Goal: Task Accomplishment & Management: Complete application form

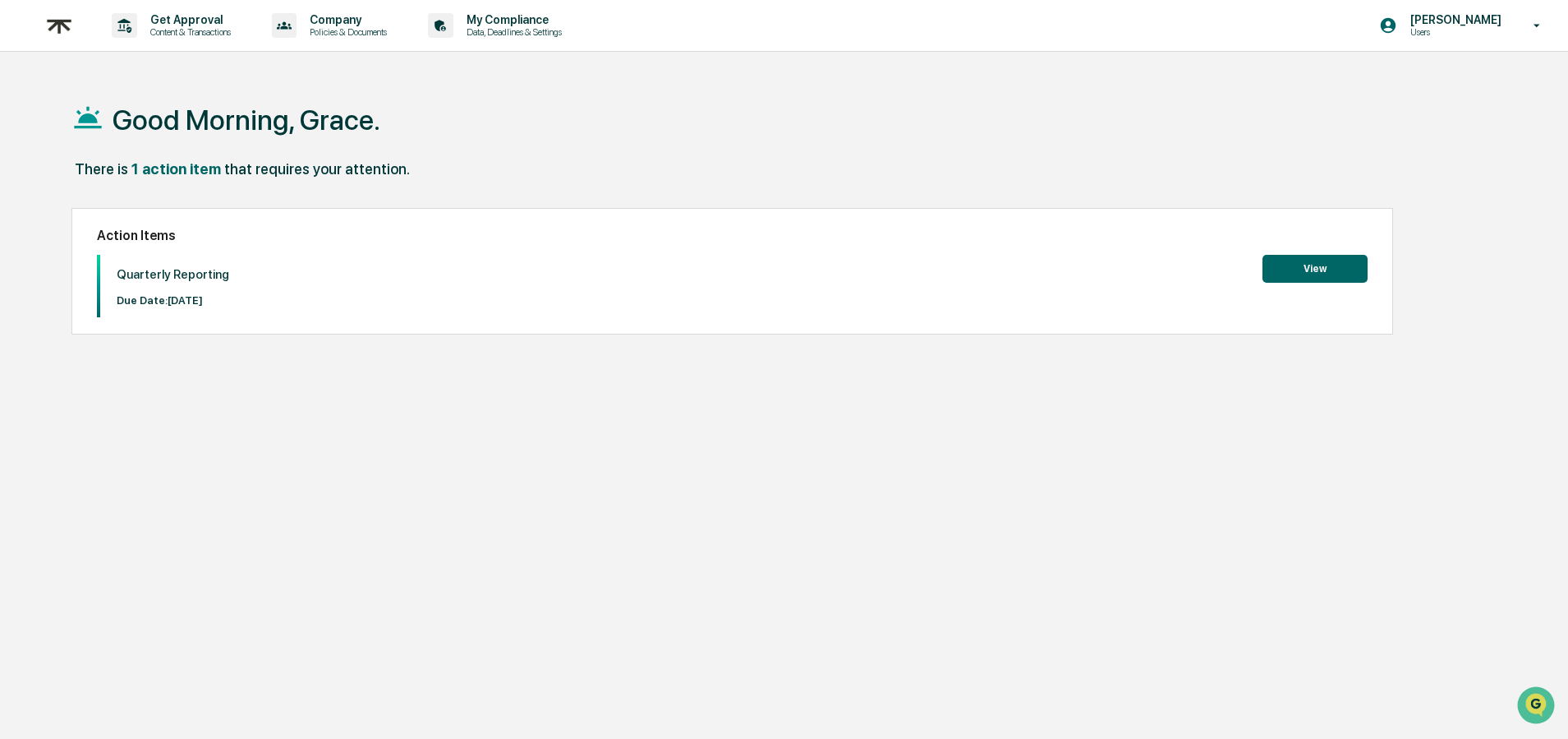
click at [1311, 274] on button "View" at bounding box center [1315, 268] width 105 height 28
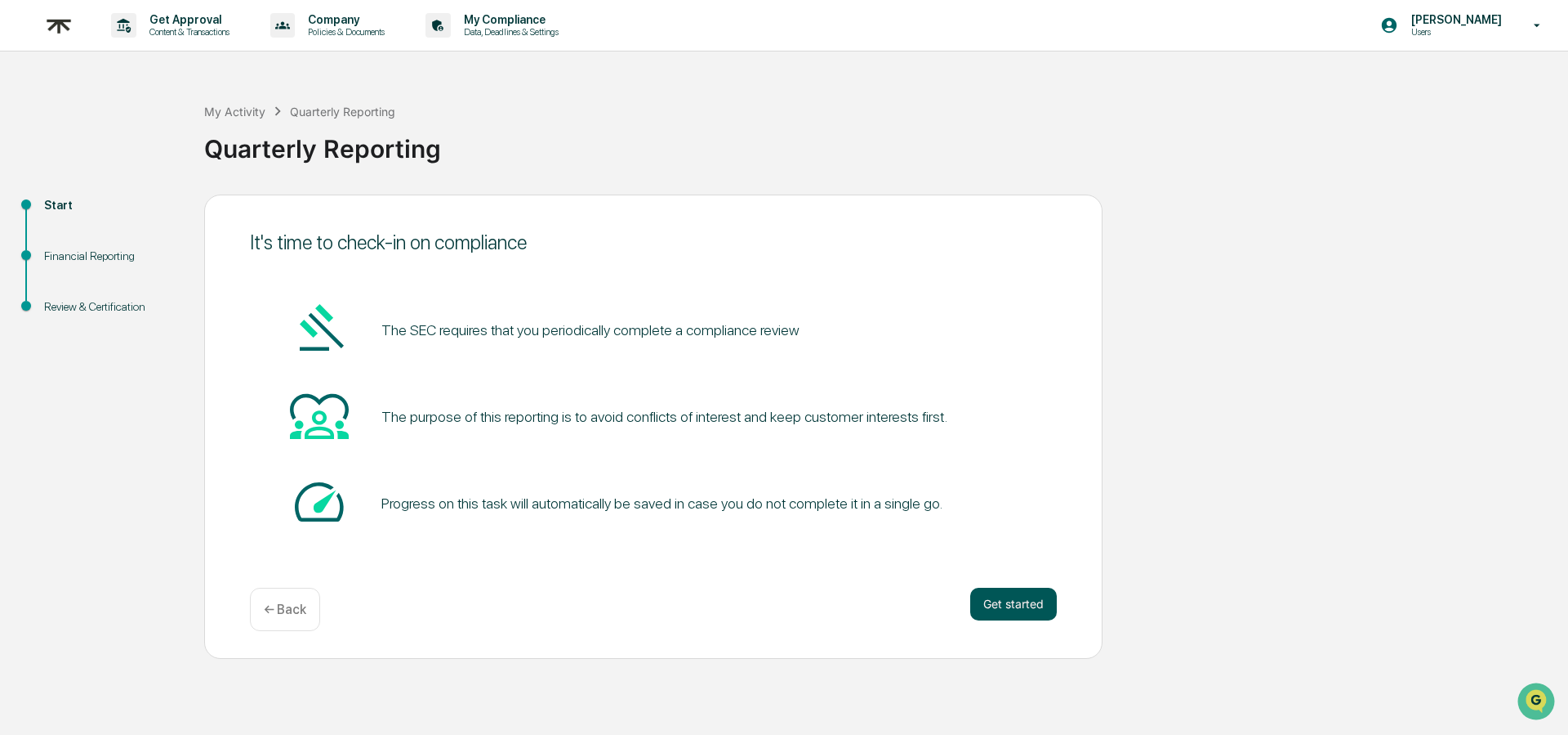
click at [998, 602] on button "Get started" at bounding box center [1013, 604] width 86 height 32
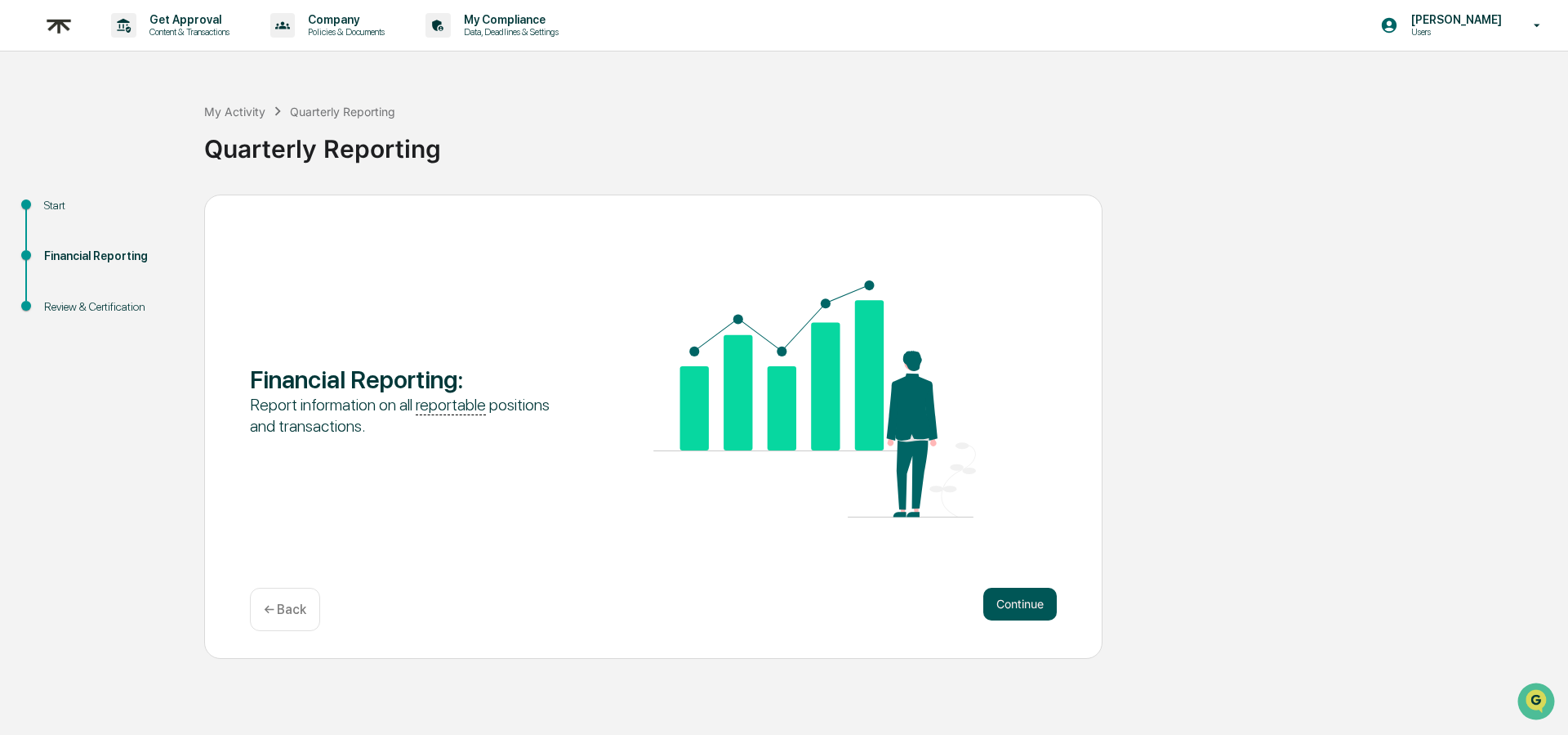
click at [1045, 613] on button "Continue" at bounding box center [1020, 604] width 73 height 32
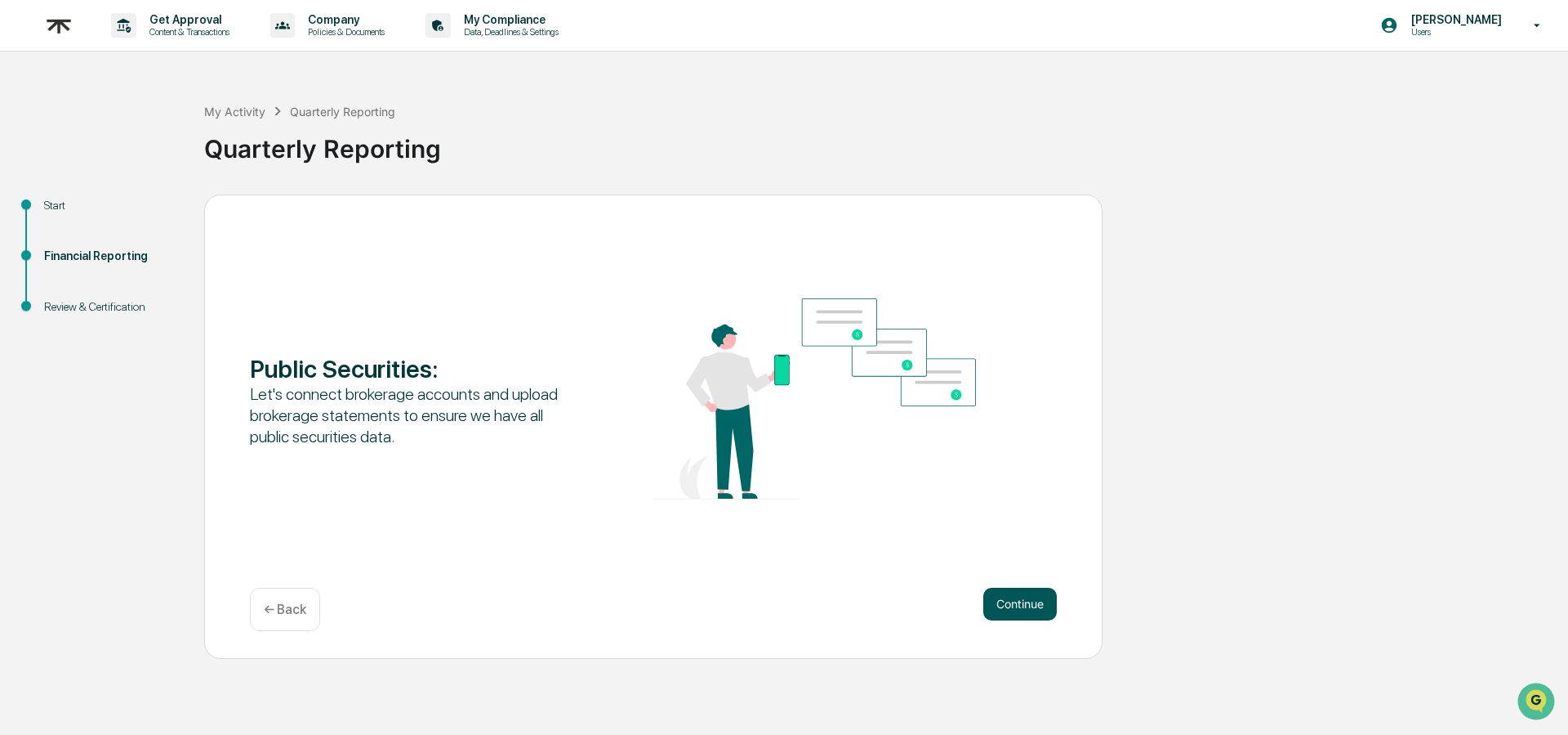
click at [1028, 604] on button "Continue" at bounding box center [1020, 604] width 73 height 32
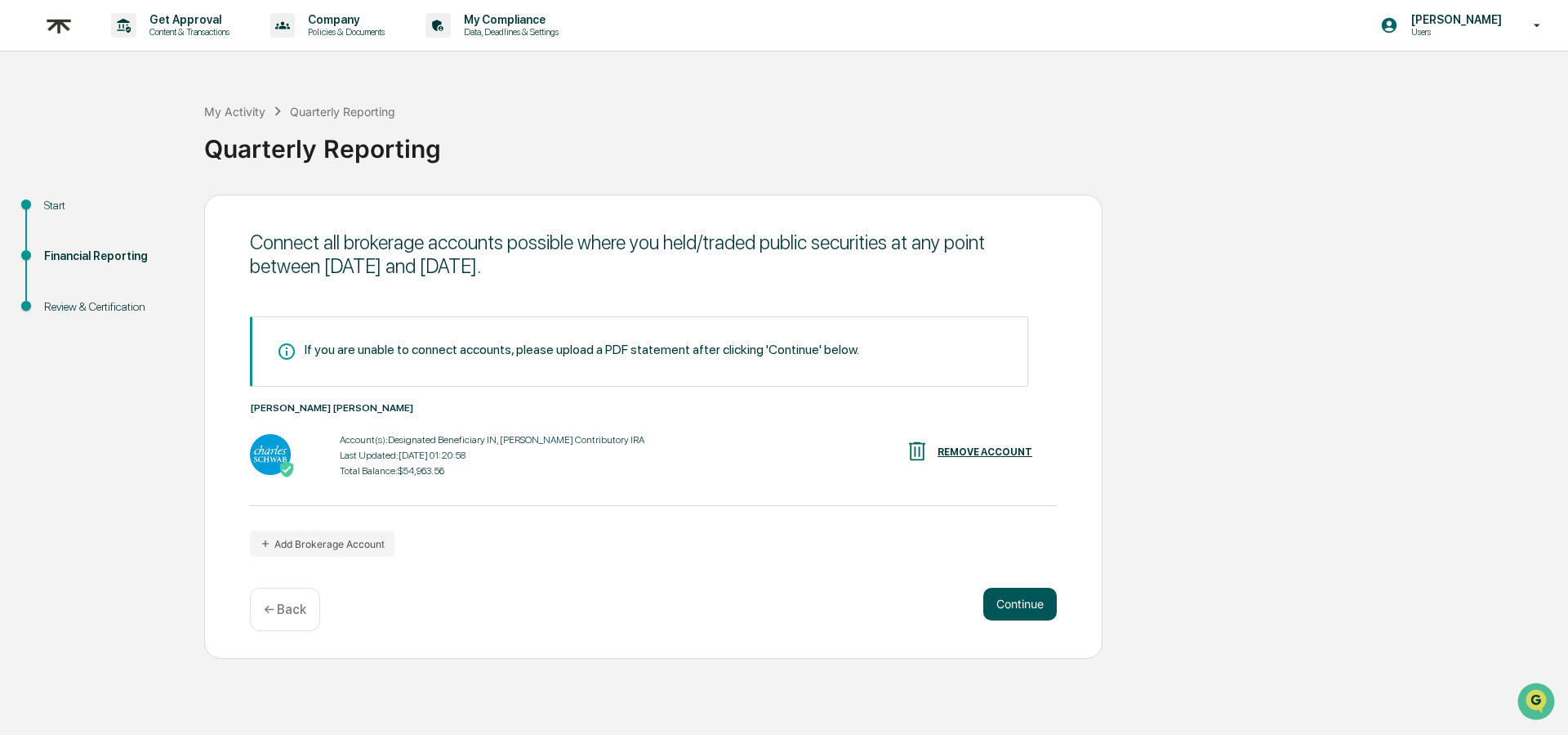
click at [1031, 611] on button "Continue" at bounding box center [1020, 604] width 73 height 32
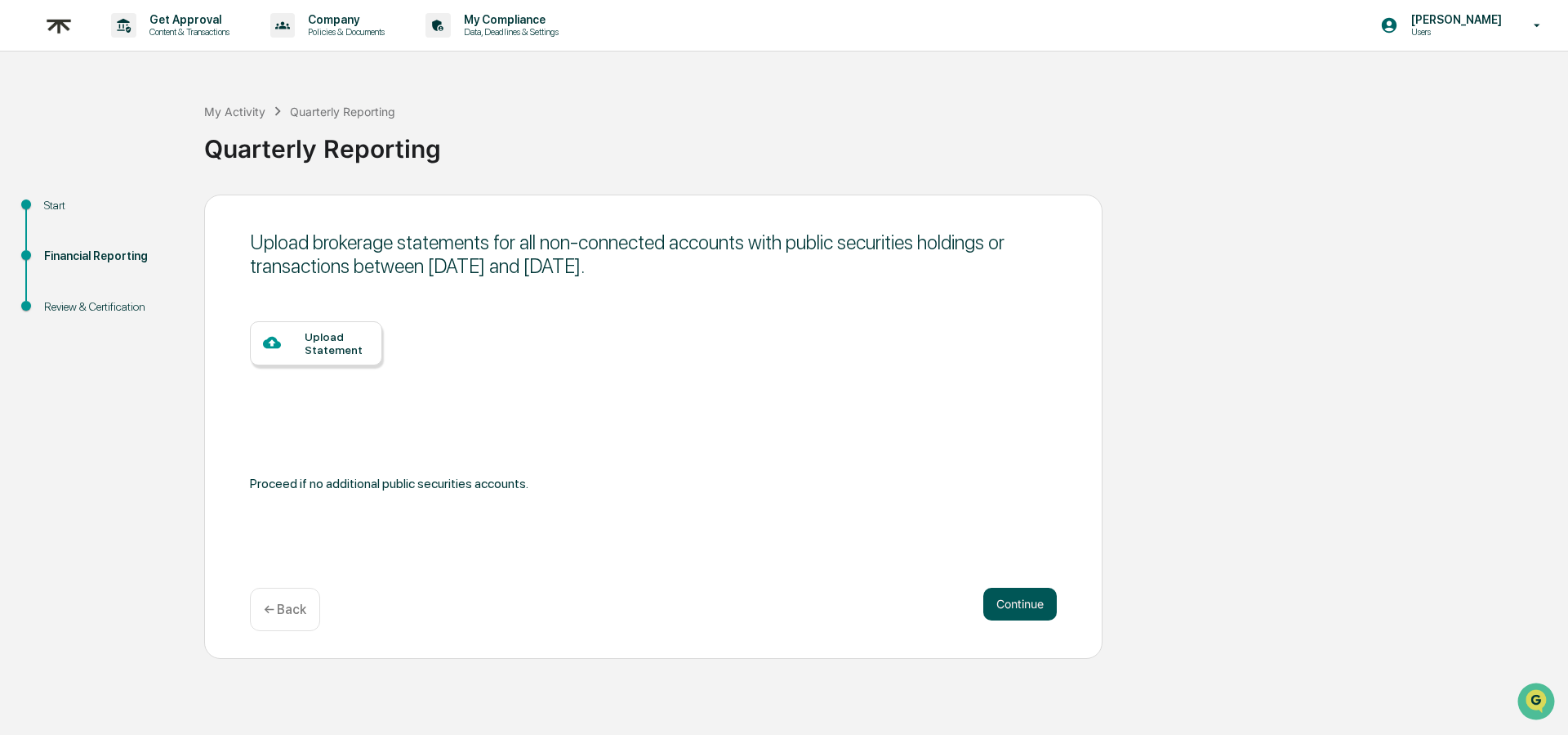
click at [1005, 602] on button "Continue" at bounding box center [1020, 604] width 73 height 32
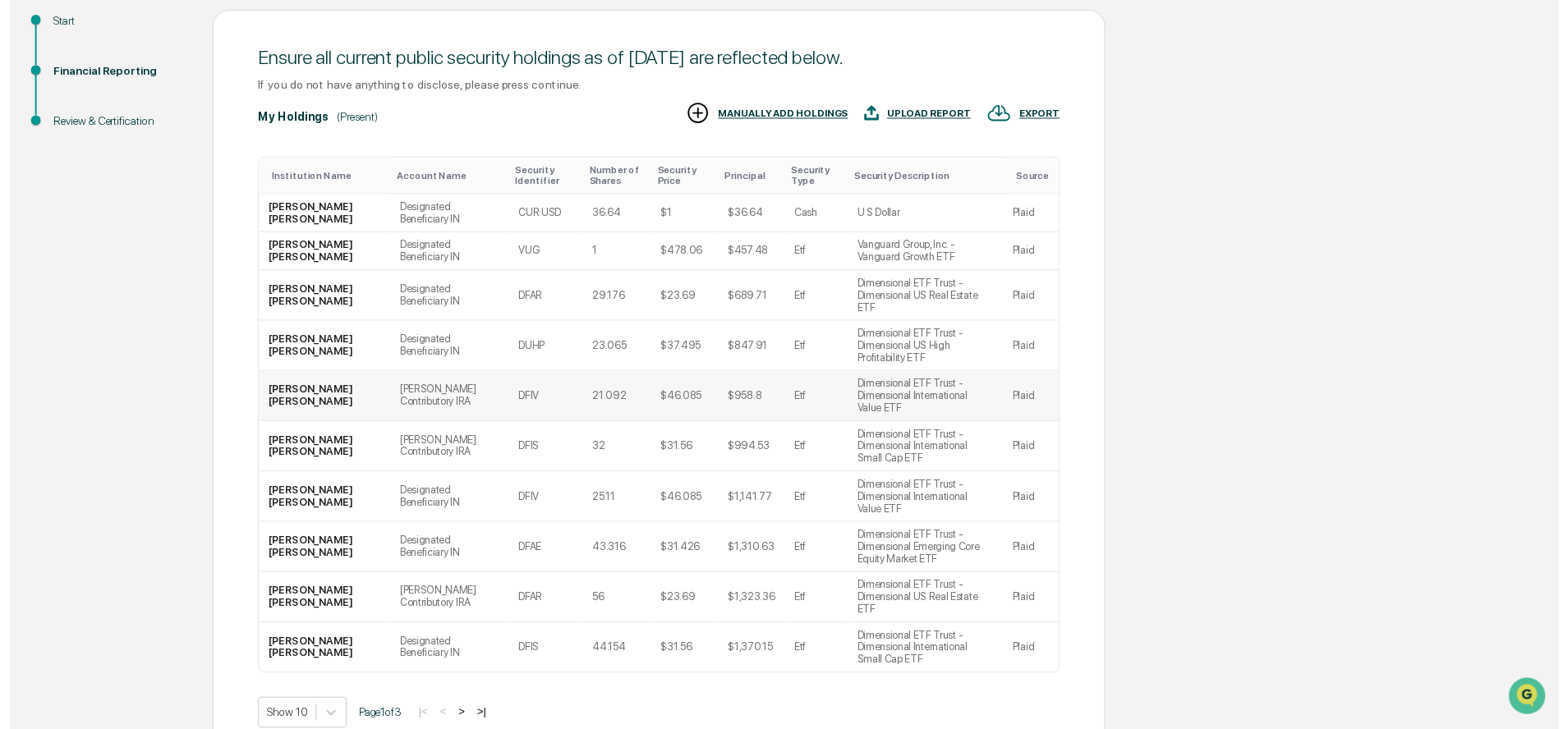
scroll to position [189, 0]
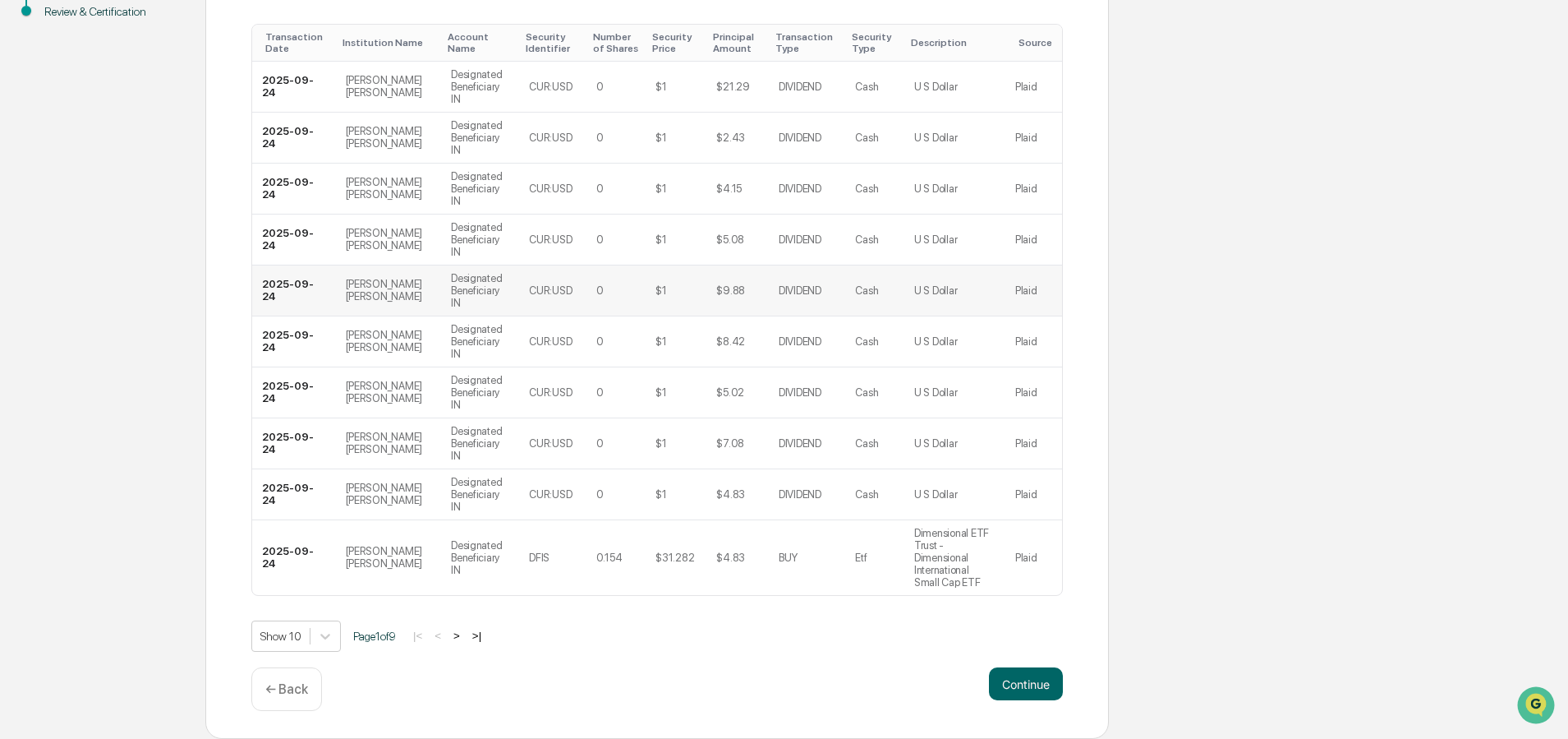
scroll to position [333, 0]
click at [320, 637] on body "Get Approval Content & Transactions Company Policies & Documents My Compliance …" at bounding box center [784, 221] width 1568 height 1035
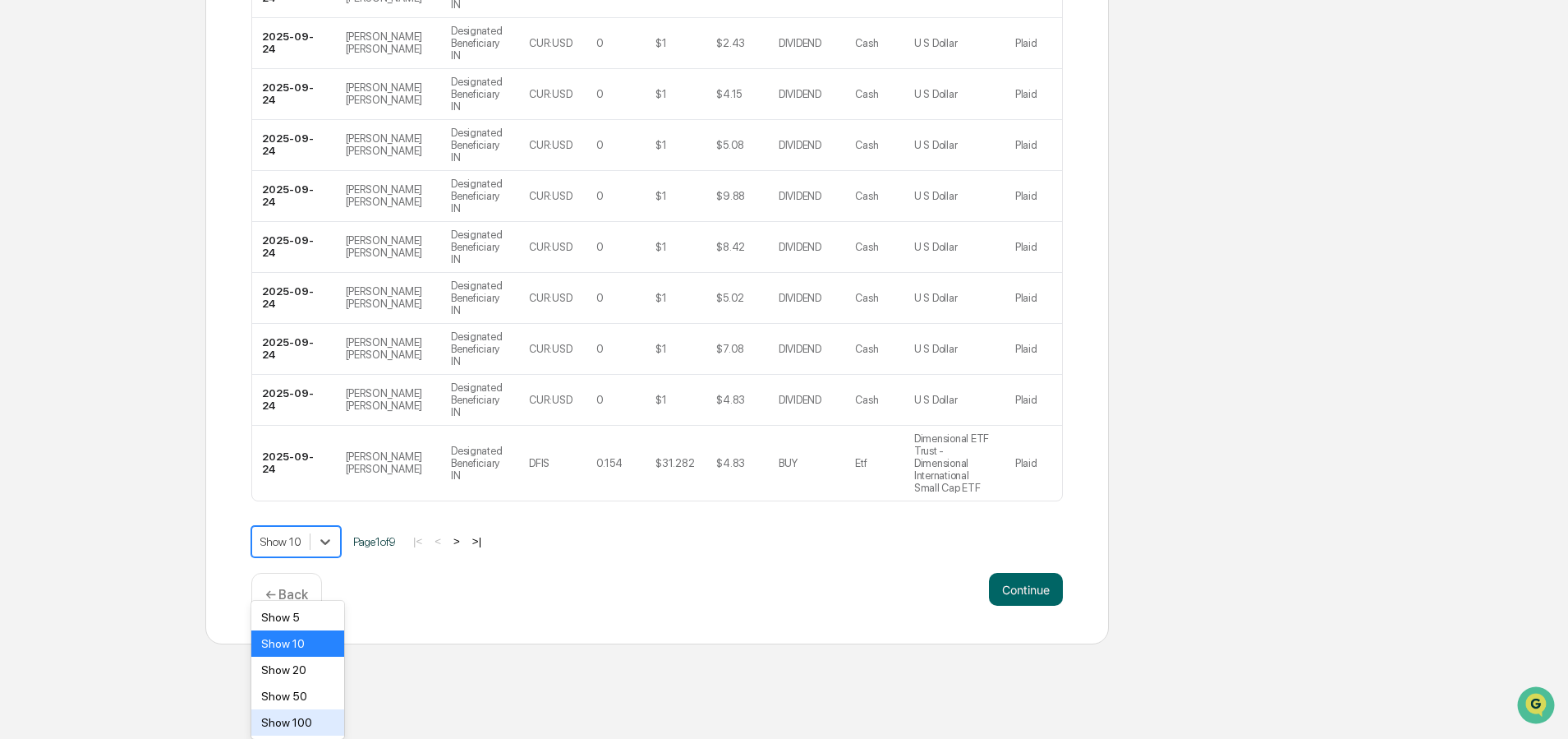
click at [305, 725] on div "Show 100" at bounding box center [297, 723] width 93 height 27
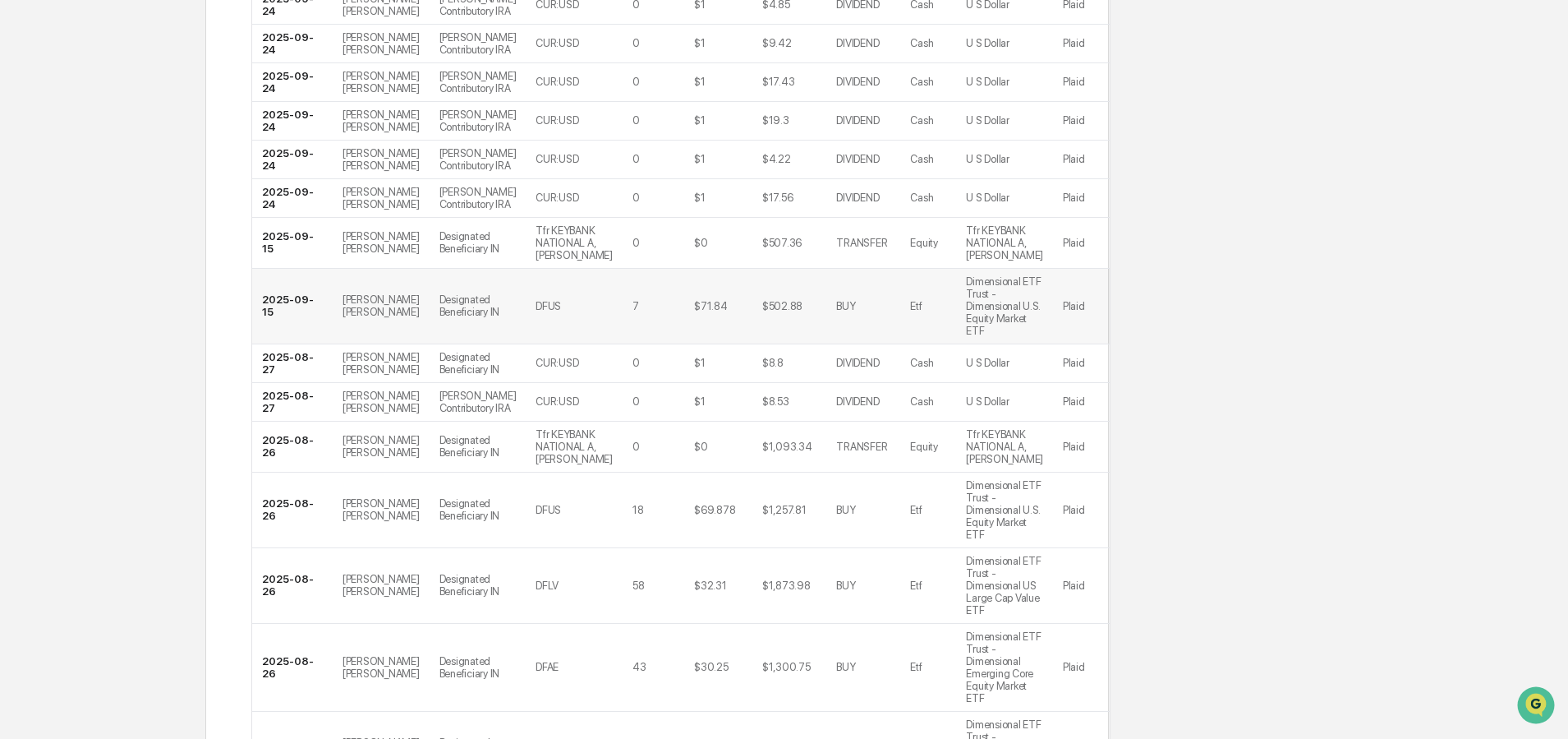
scroll to position [939, 0]
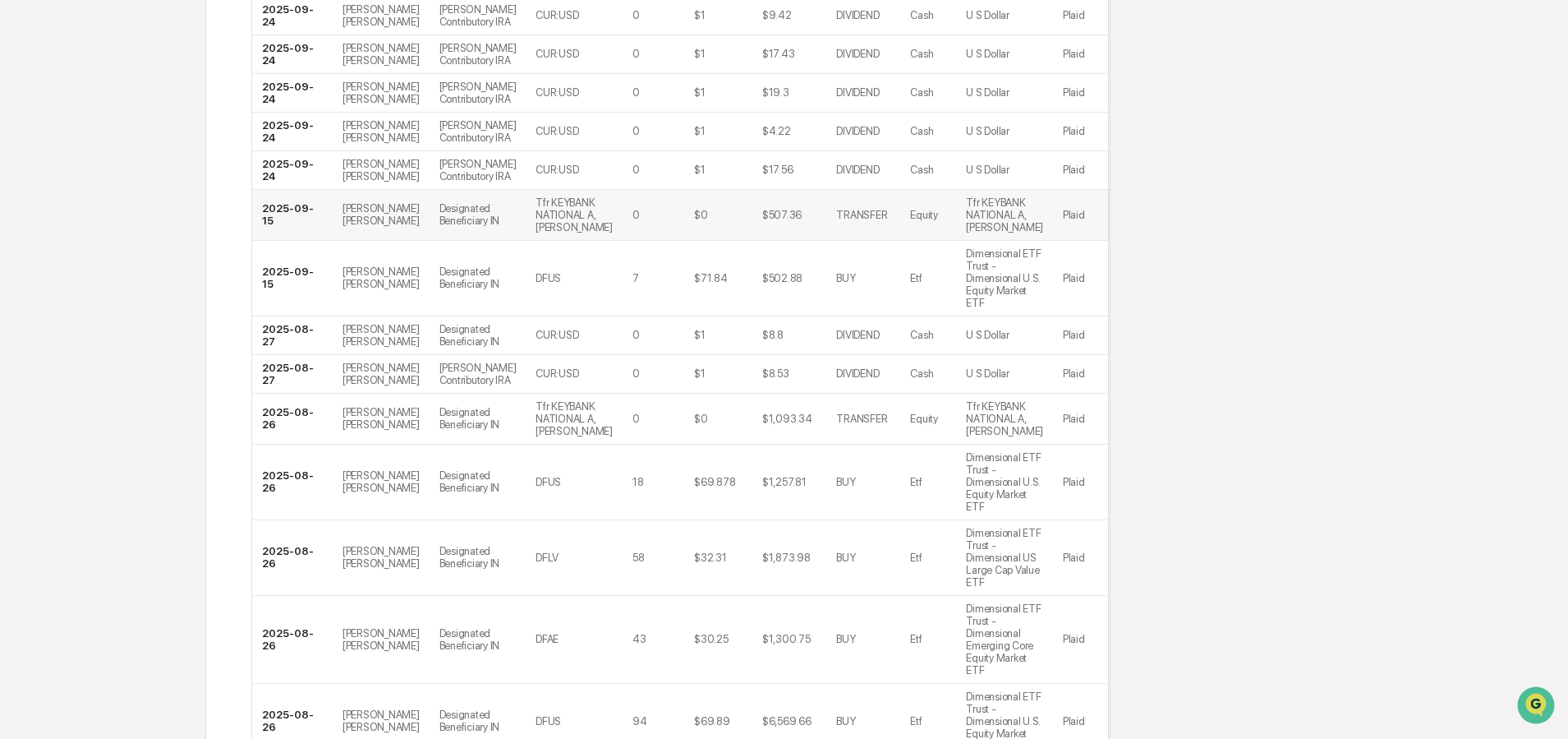
click at [910, 221] on div "Equity" at bounding box center [923, 214] width 27 height 12
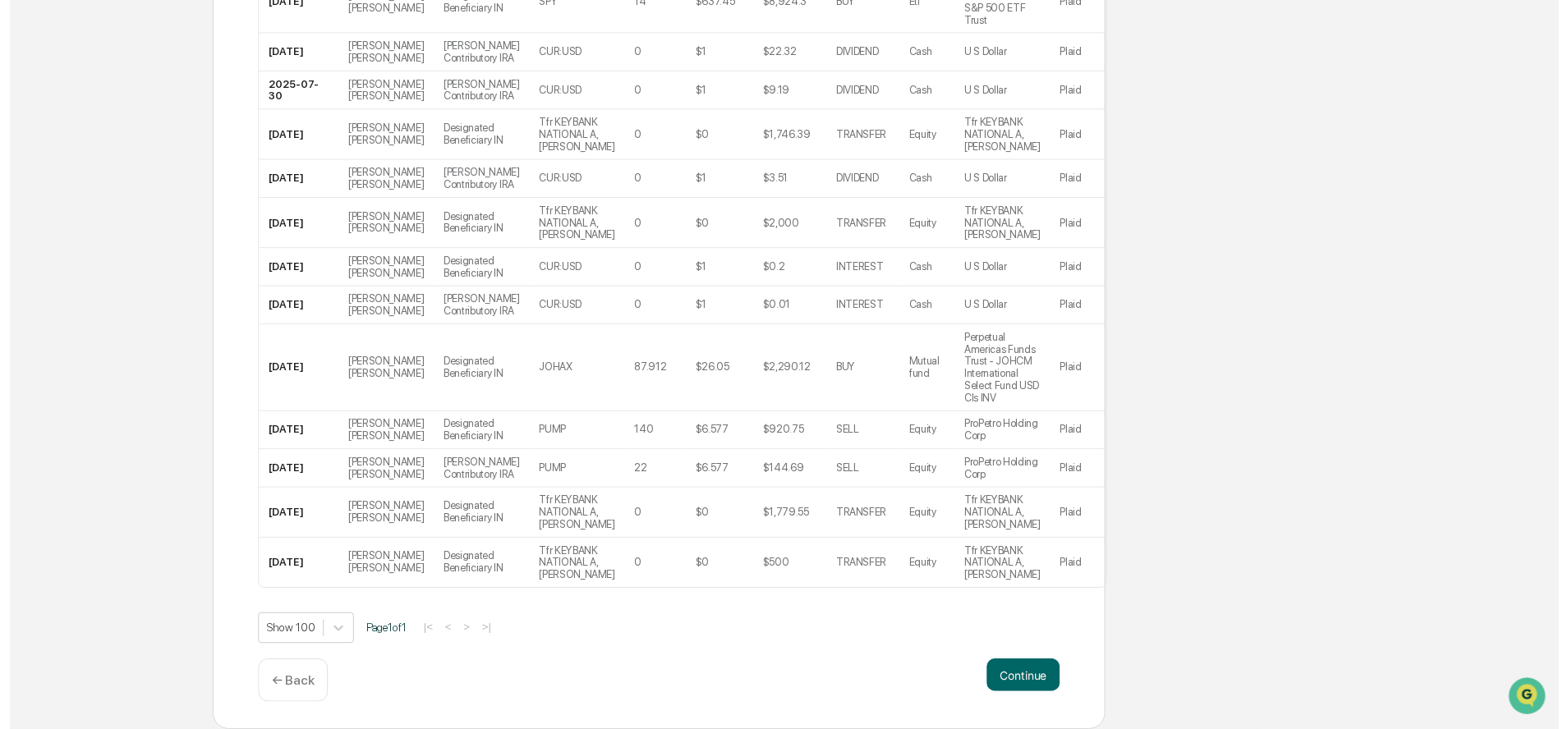
scroll to position [5252, 0]
click at [1026, 693] on button "Continue" at bounding box center [1025, 683] width 74 height 32
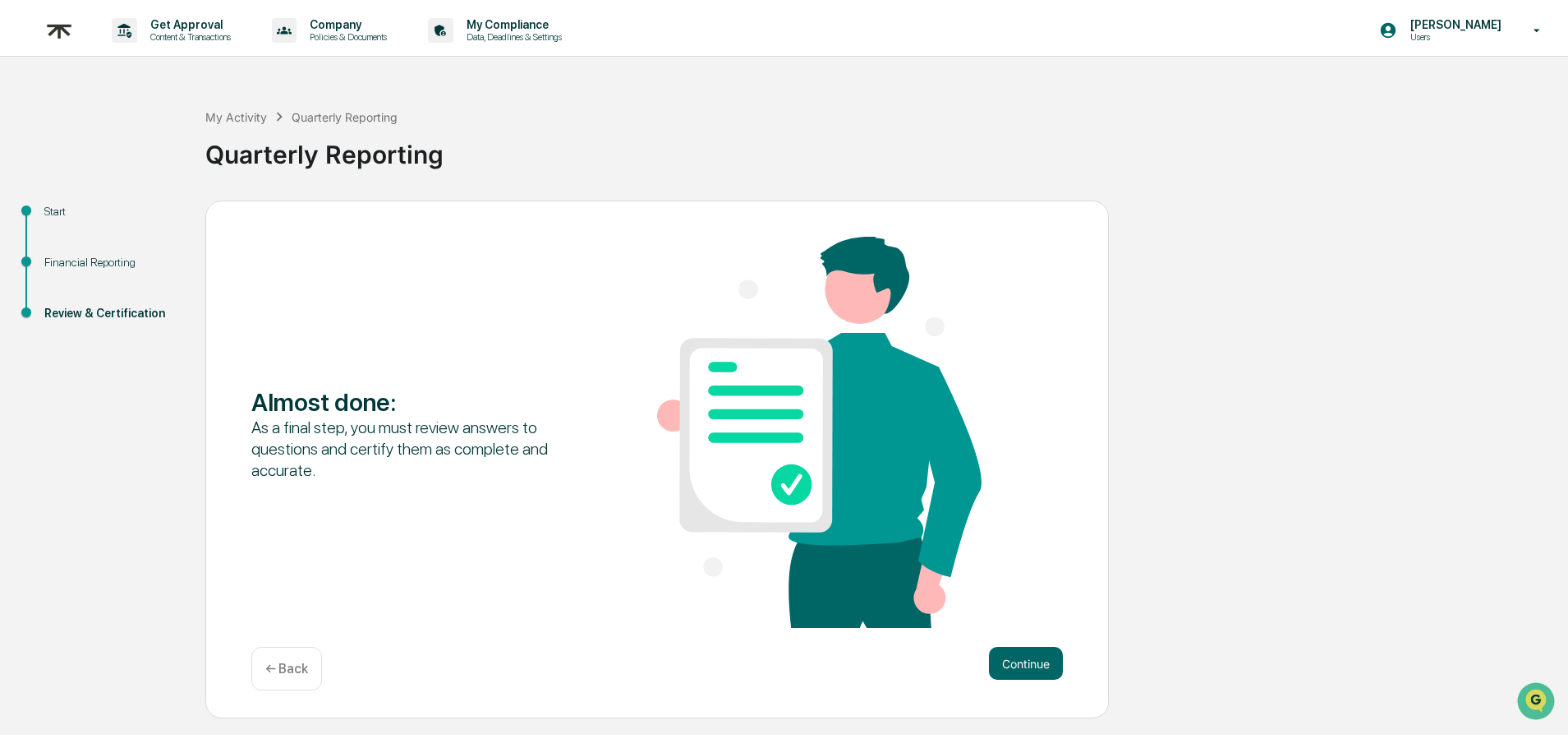
scroll to position [0, 0]
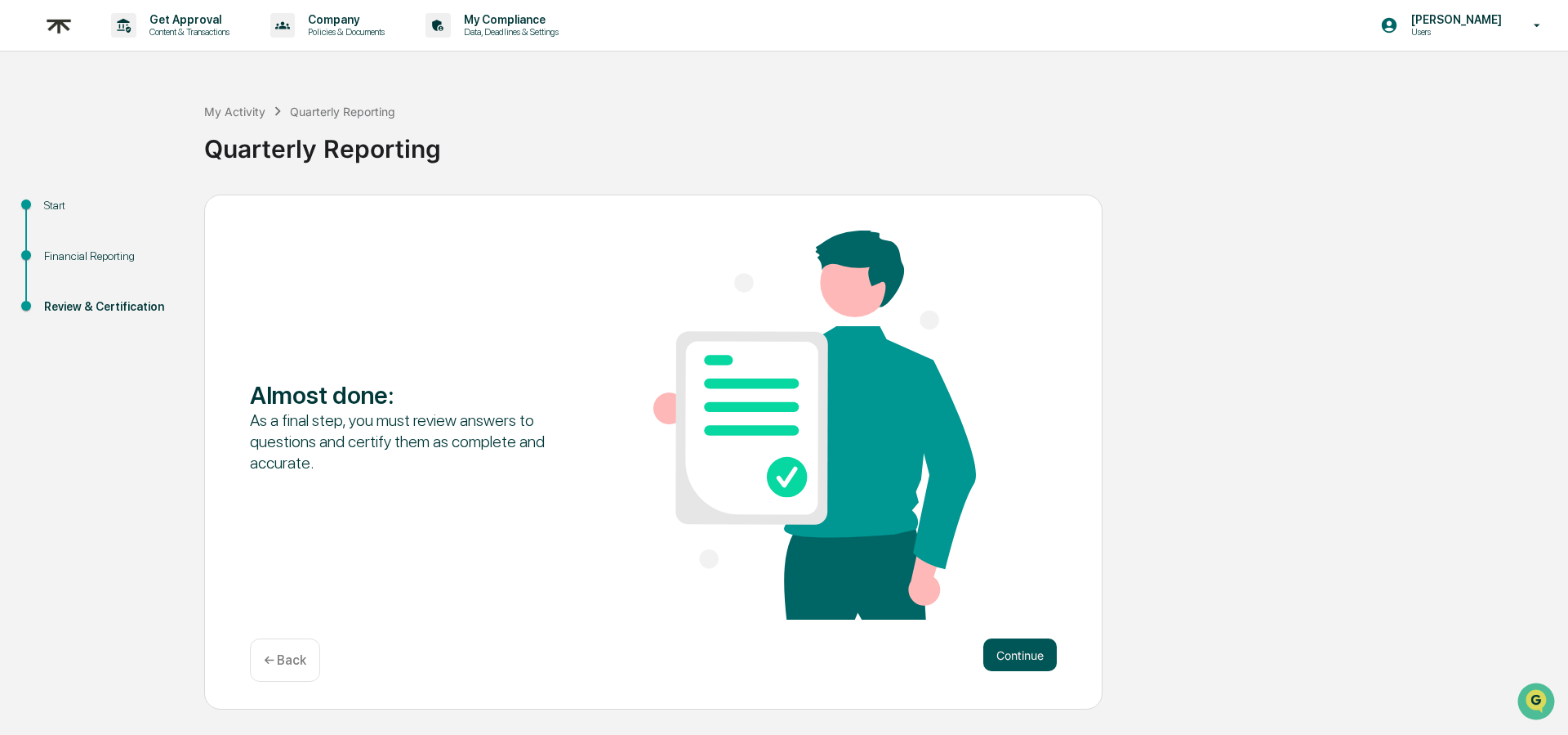
click at [993, 647] on button "Continue" at bounding box center [1020, 654] width 73 height 32
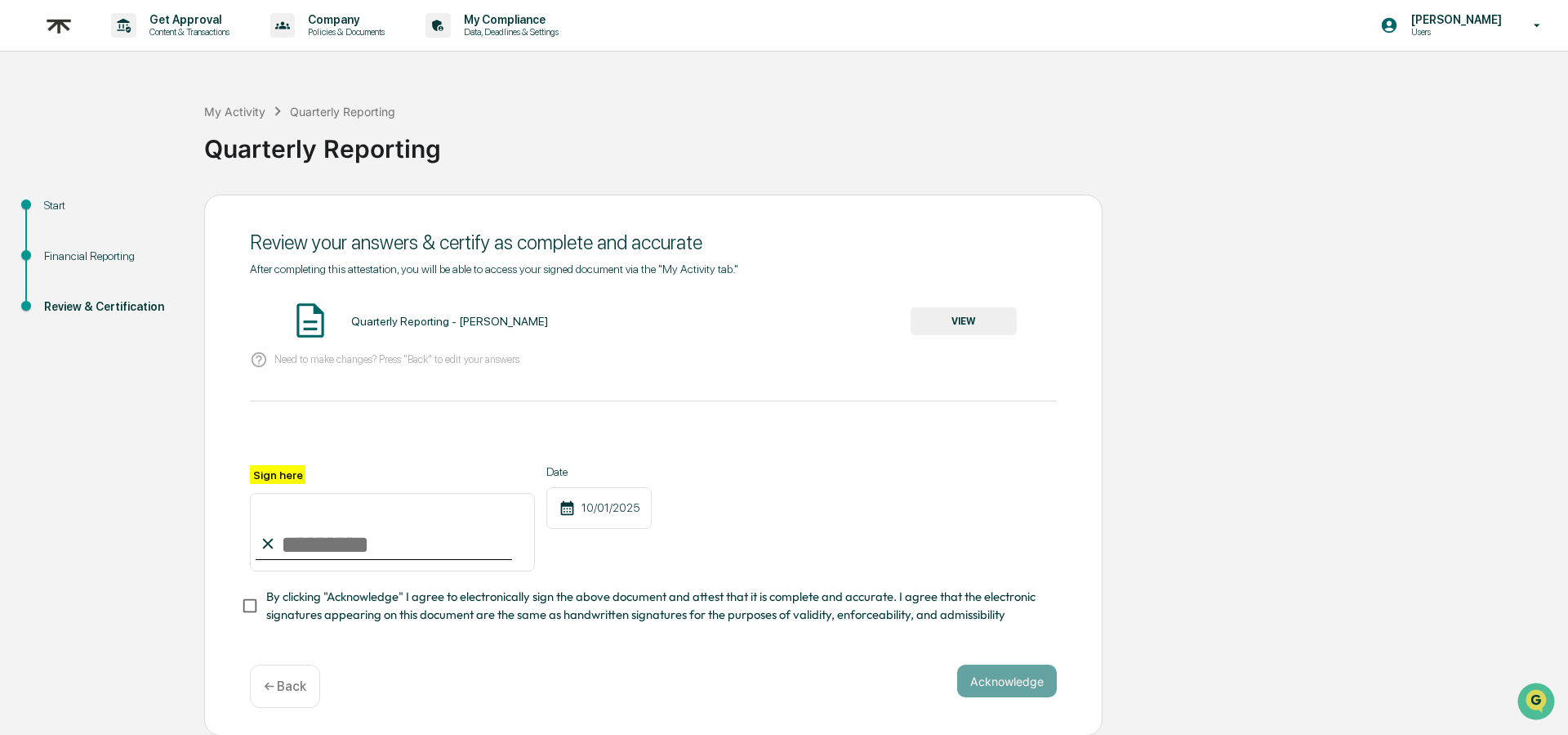
click at [308, 538] on input "Sign here" at bounding box center [392, 532] width 285 height 79
type input "**********"
click at [323, 614] on span "By clicking "Acknowledge" I agree to electronically sign the above document and…" at bounding box center [655, 606] width 777 height 37
click at [1006, 672] on button "Acknowledge" at bounding box center [1006, 681] width 100 height 32
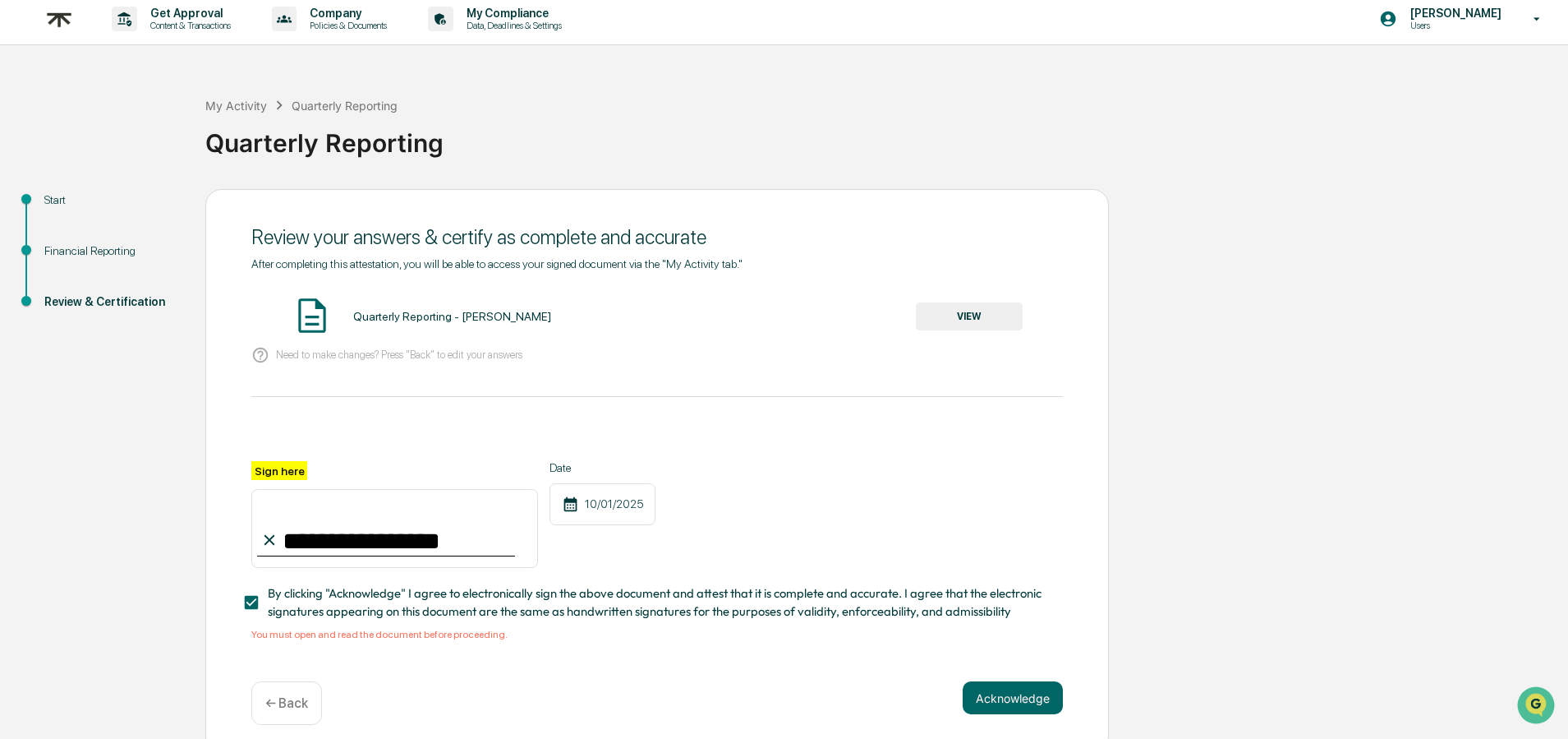
scroll to position [20, 0]
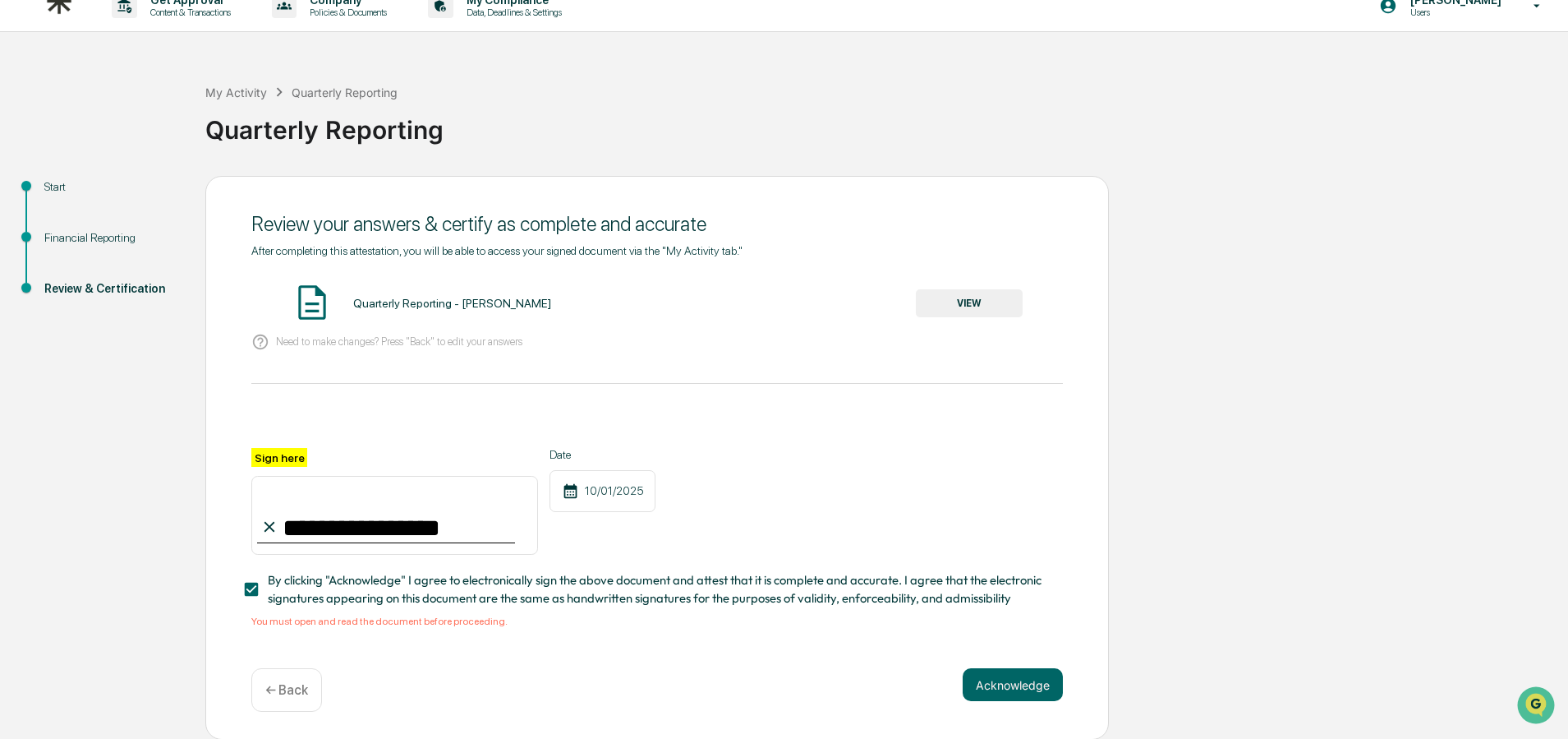
click at [433, 288] on div "Quarterly Reporting - [PERSON_NAME] VIEW" at bounding box center [656, 304] width 811 height 44
click at [427, 297] on div "Quarterly Reporting - [PERSON_NAME]" at bounding box center [452, 303] width 198 height 13
click at [395, 337] on p "Need to make changes? Press "Back" to edit your answers" at bounding box center [399, 341] width 247 height 12
click at [999, 300] on button "VIEW" at bounding box center [969, 303] width 107 height 28
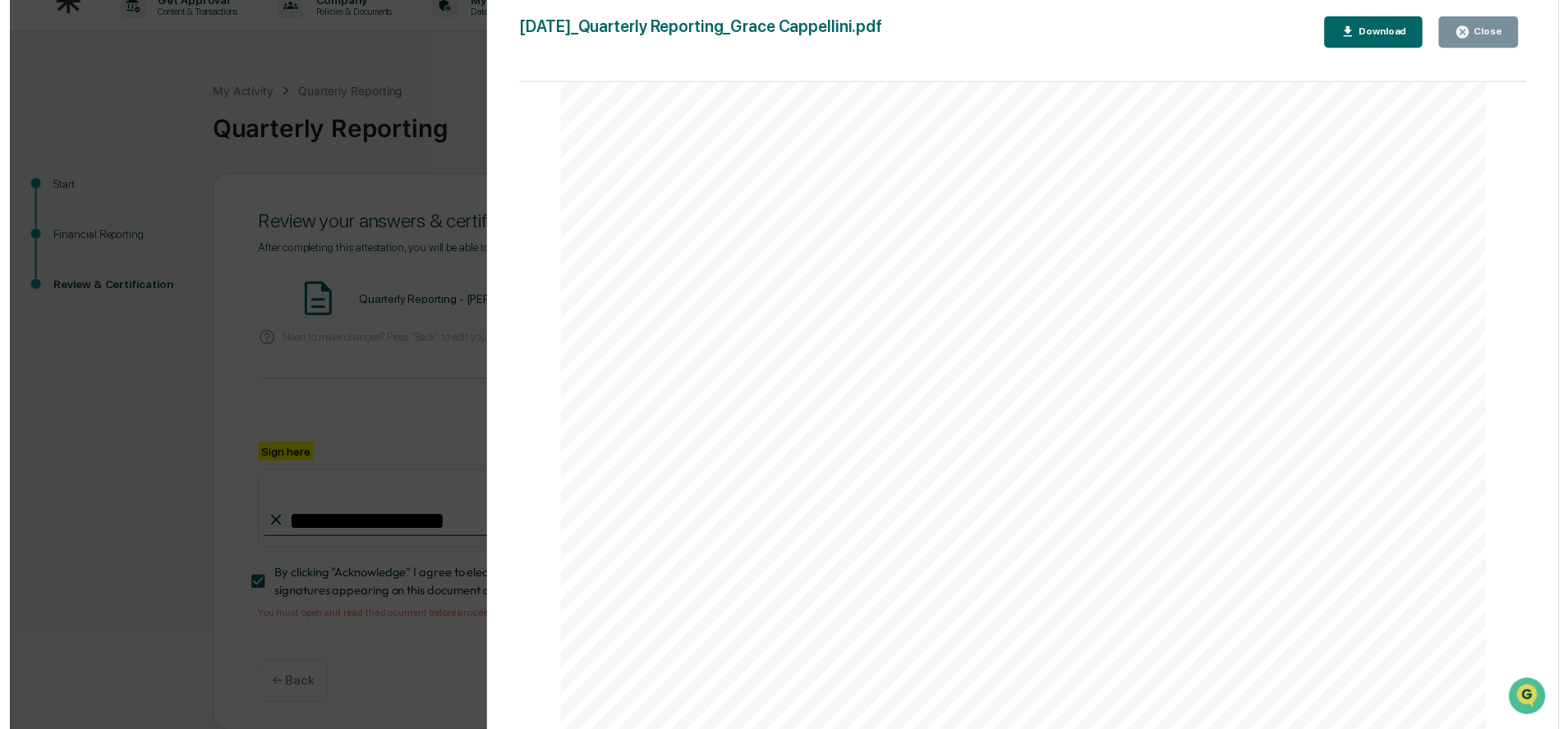
scroll to position [7268, 0]
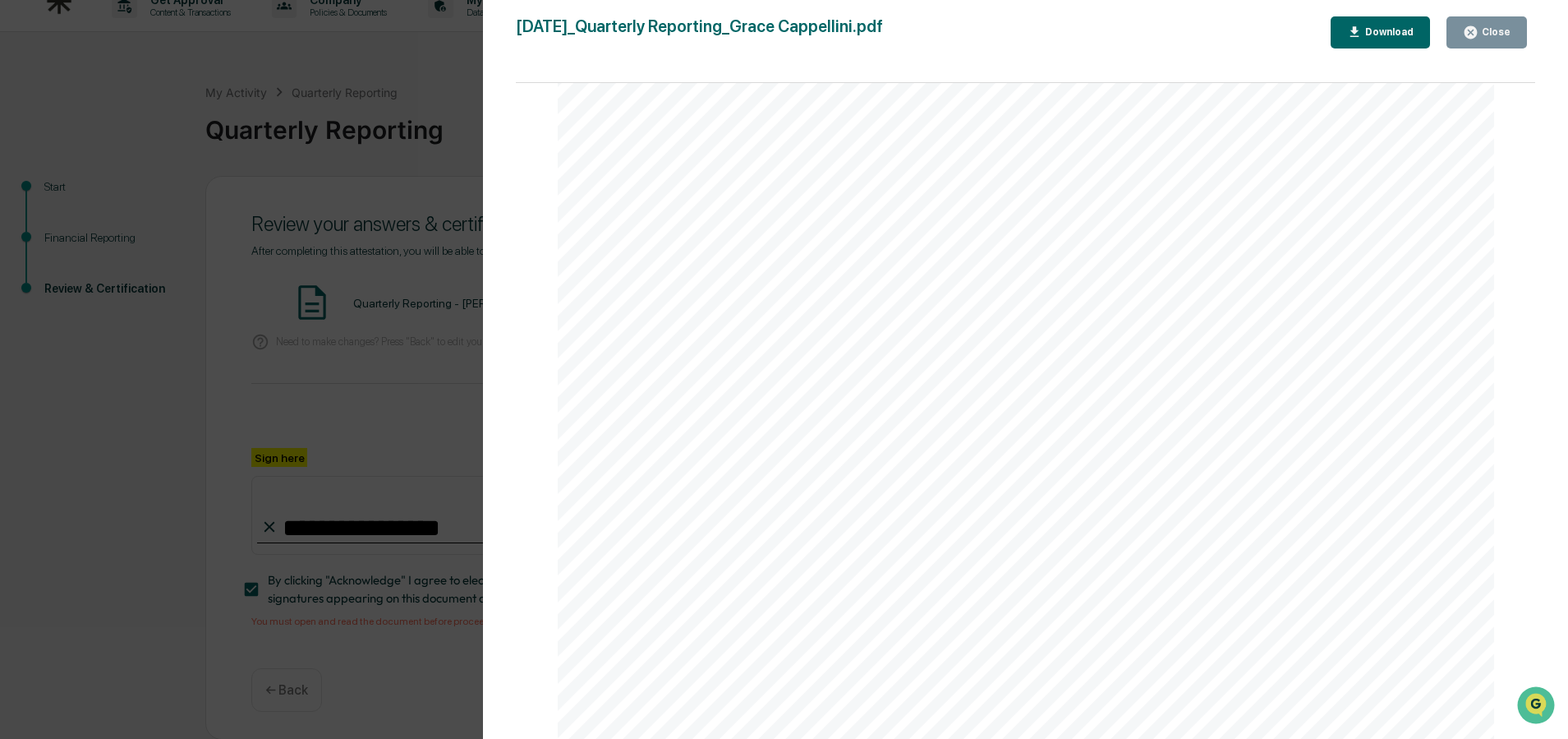
click at [1512, 27] on button "Close" at bounding box center [1487, 33] width 80 height 33
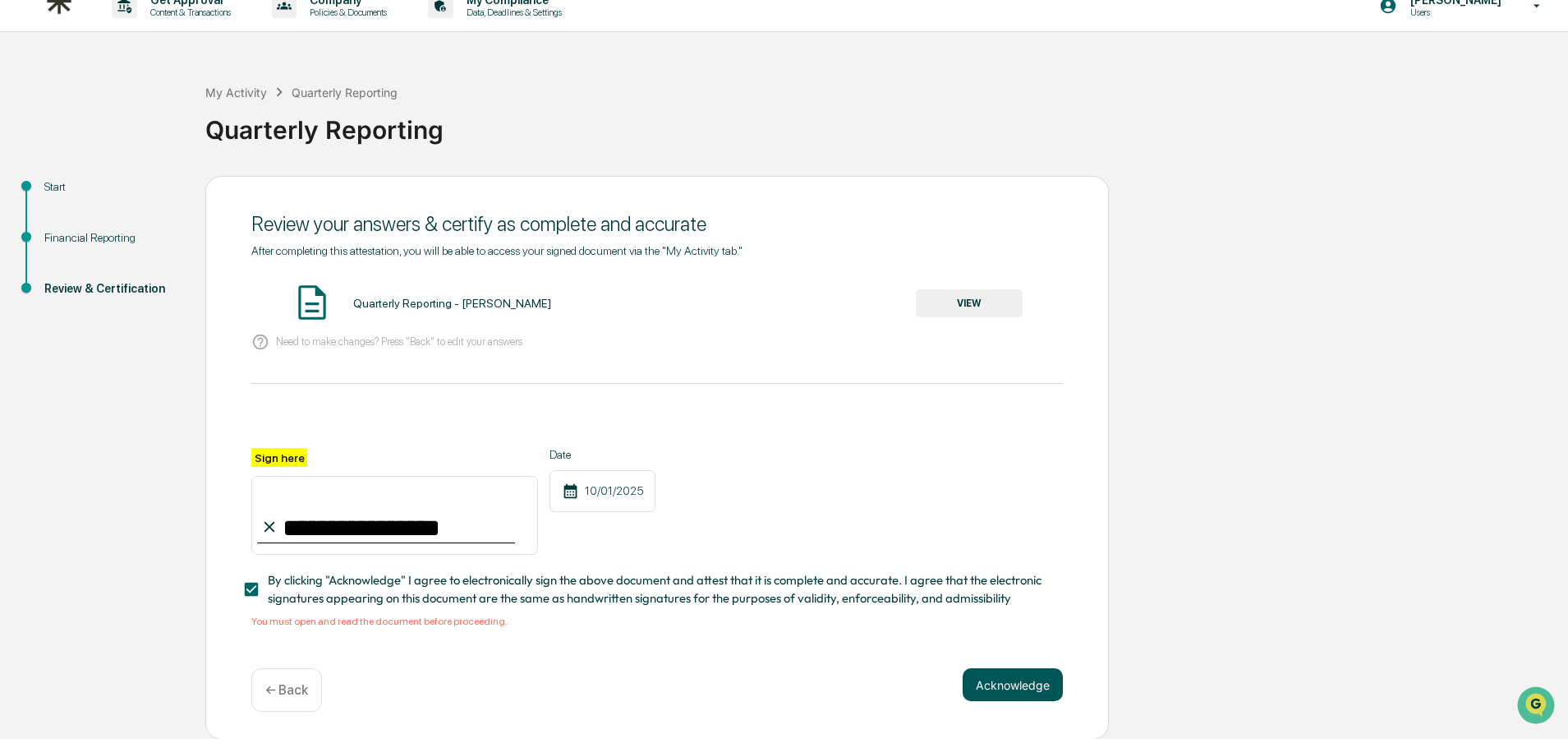
click at [1015, 680] on button "Acknowledge" at bounding box center [1012, 685] width 100 height 33
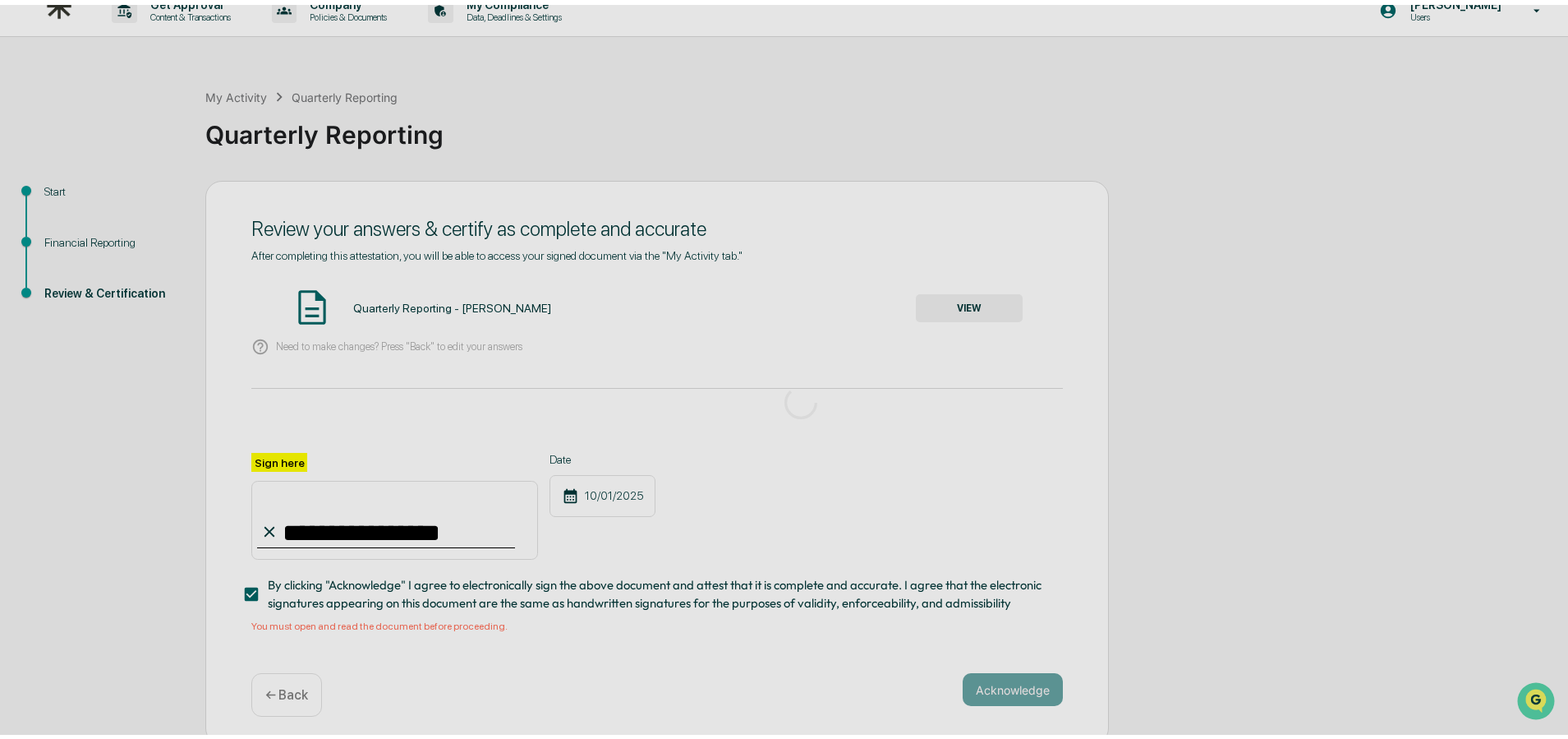
scroll to position [0, 0]
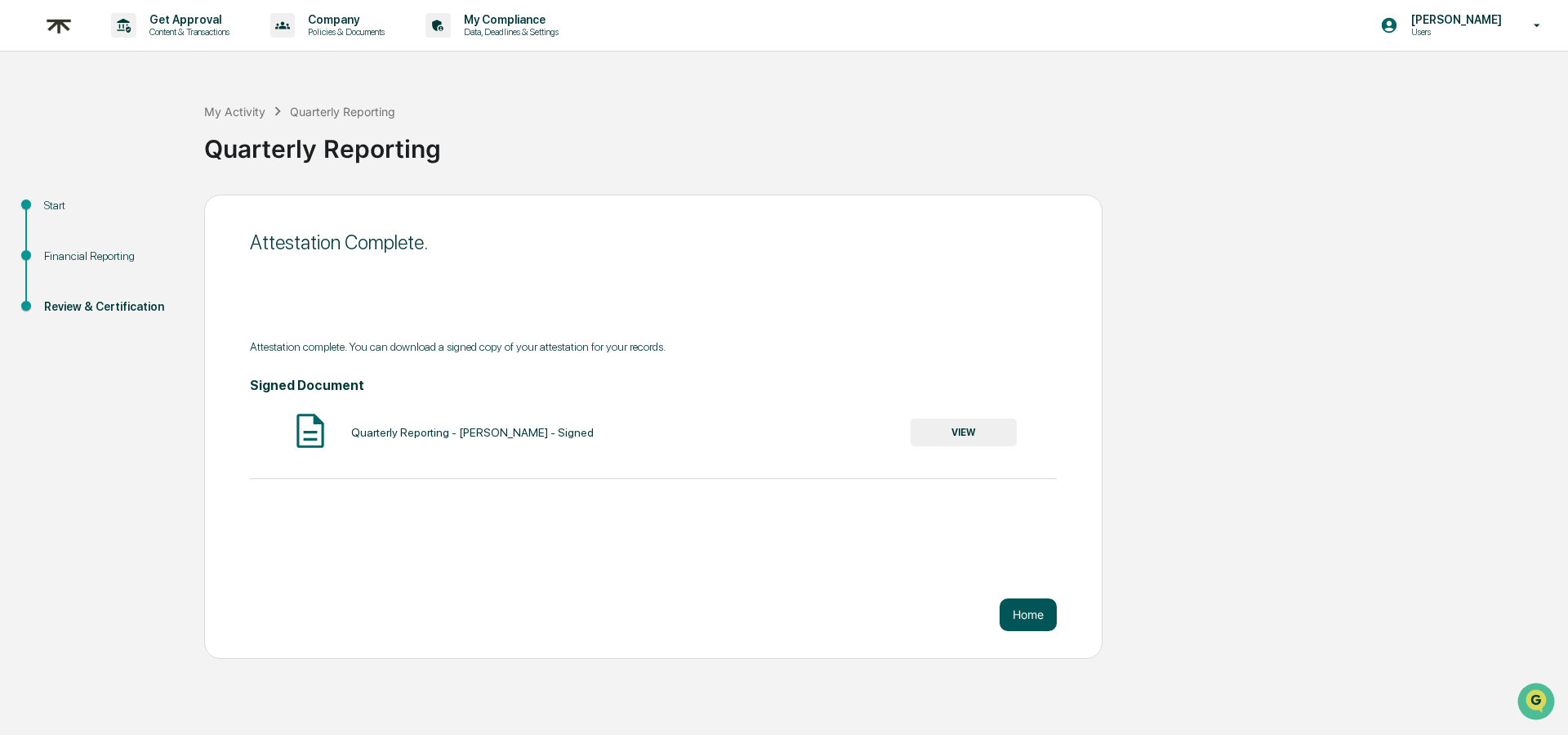
click at [1035, 609] on button "Home" at bounding box center [1028, 614] width 57 height 32
